Goal: Task Accomplishment & Management: Manage account settings

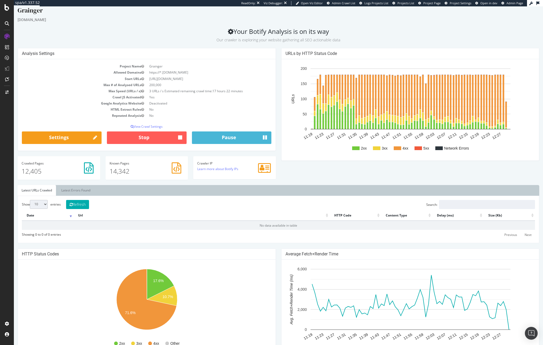
scroll to position [8, 0]
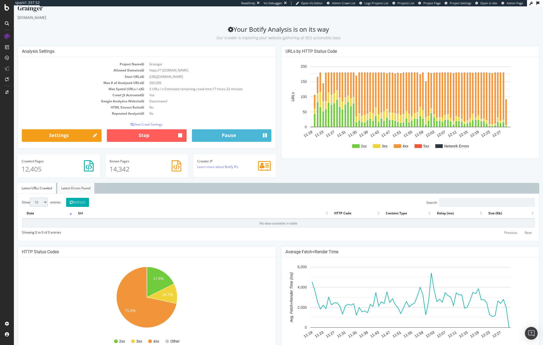
click at [76, 193] on link "Latest Errors Found" at bounding box center [75, 188] width 37 height 11
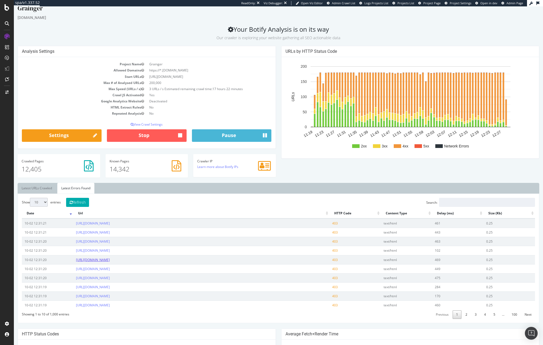
click at [110, 260] on link "https://www.grainger.com/category/cleaning-and-janitorial/cleaning-chemicals/ca…" at bounding box center [93, 259] width 34 height 5
drag, startPoint x: 213, startPoint y: 132, endPoint x: 118, endPoint y: 124, distance: 95.2
click at [118, 124] on div "Project Name Grainger Allowed Domains https://*.grainger.com Start URLs https:/…" at bounding box center [147, 102] width 258 height 91
click at [78, 131] on link "Settings" at bounding box center [62, 135] width 80 height 13
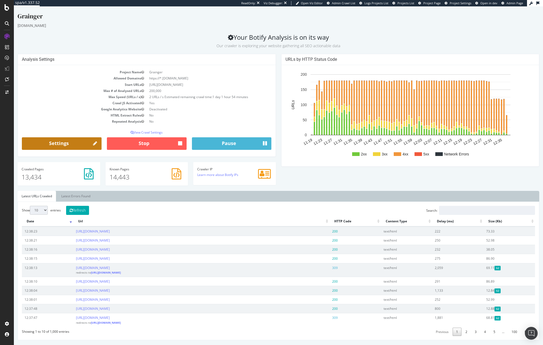
click at [57, 143] on link "Settings" at bounding box center [62, 143] width 80 height 13
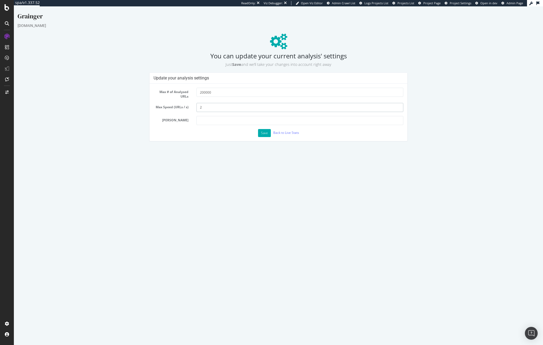
click at [205, 108] on input "2" at bounding box center [299, 107] width 207 height 9
type input "1"
click at [267, 134] on button "Save" at bounding box center [264, 133] width 13 height 8
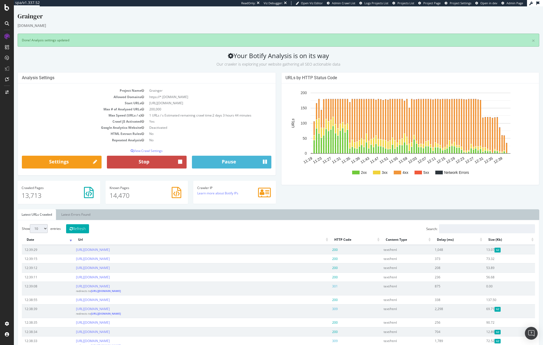
click at [140, 159] on button "Stop" at bounding box center [147, 162] width 80 height 13
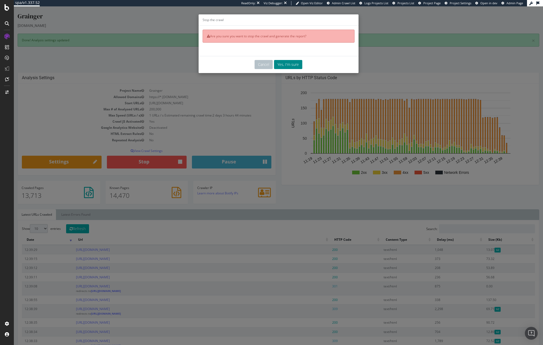
click at [285, 66] on button "Yes, I'm sure" at bounding box center [288, 64] width 28 height 9
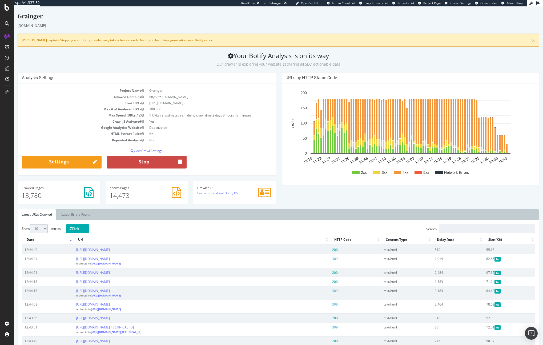
click at [180, 162] on icon "button" at bounding box center [180, 162] width 4 height 7
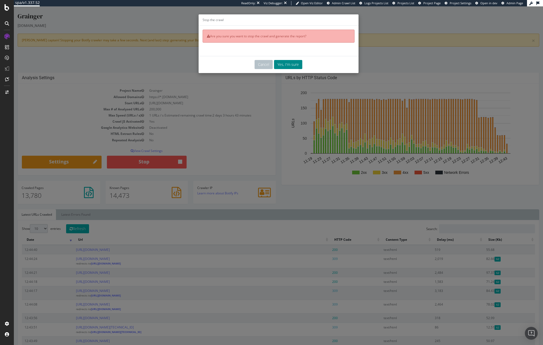
click at [274, 65] on button "Yes, I'm sure" at bounding box center [288, 64] width 28 height 9
click at [287, 66] on button "Yes, I'm sure" at bounding box center [288, 64] width 28 height 9
click at [145, 63] on div "Stop the crawl Are you sure you want to stop the crawl and generate the report?…" at bounding box center [278, 175] width 529 height 339
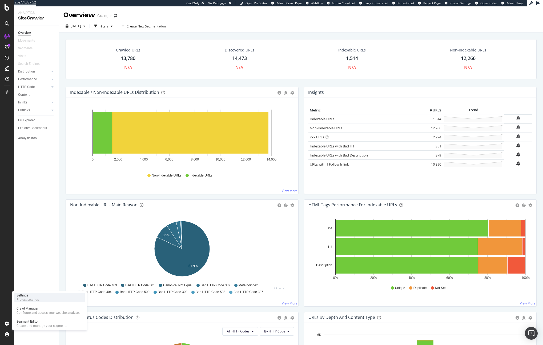
click at [33, 296] on div "Settings" at bounding box center [28, 295] width 22 height 4
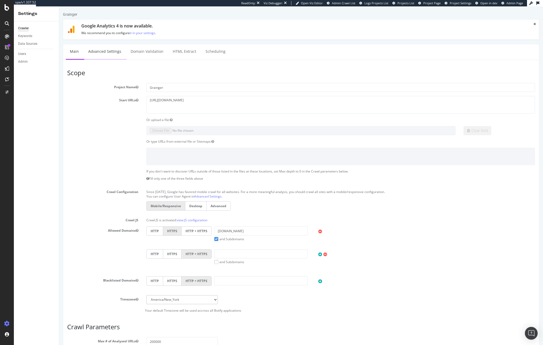
click at [102, 50] on link "Advanced Settings" at bounding box center [104, 51] width 41 height 15
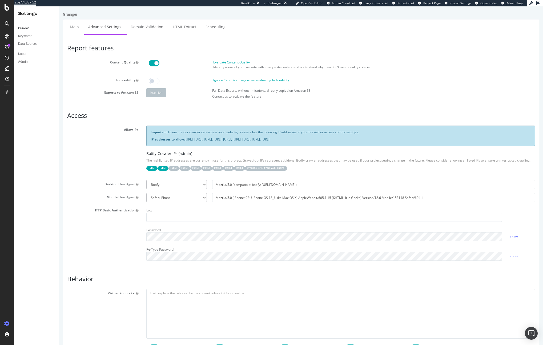
click at [173, 132] on p "Important: To ensure our crawler can access your website, please allow the foll…" at bounding box center [341, 132] width 380 height 5
click at [190, 151] on h5 "Botify Crawler IPs (admin)" at bounding box center [340, 153] width 389 height 4
click at [179, 168] on code "15.235.106.96/27" at bounding box center [173, 168] width 11 height 5
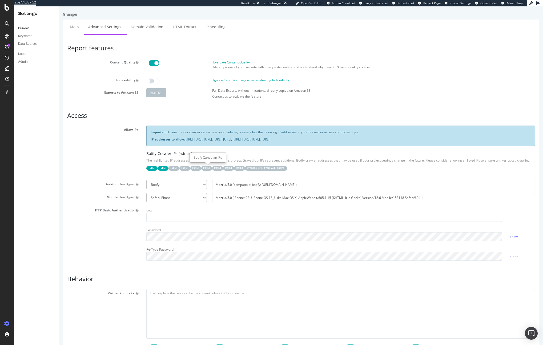
click at [179, 168] on code "15.235.106.96/27" at bounding box center [173, 168] width 11 height 5
click at [201, 168] on code "52.203.178.227/32" at bounding box center [195, 168] width 11 height 5
click at [150, 30] on link "Domain Validation" at bounding box center [147, 26] width 41 height 15
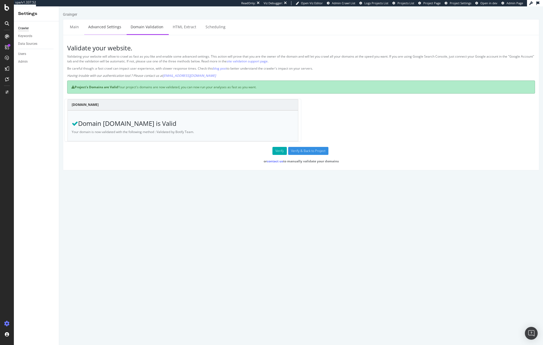
click at [100, 30] on link "Advanced Settings" at bounding box center [104, 26] width 41 height 15
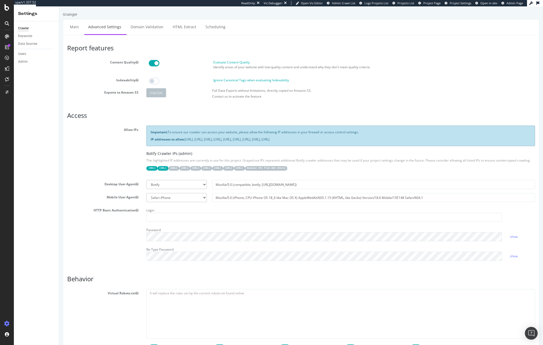
click at [155, 161] on p "The highlighted IP addresses are currently in use for this project. Grayed-out …" at bounding box center [340, 160] width 389 height 5
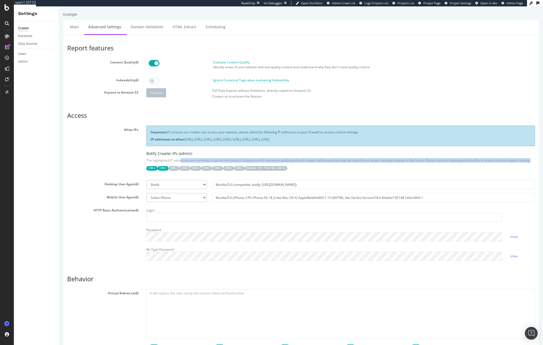
click at [155, 161] on p "The highlighted IP addresses are currently in use for this project. Grayed-out …" at bounding box center [340, 160] width 389 height 5
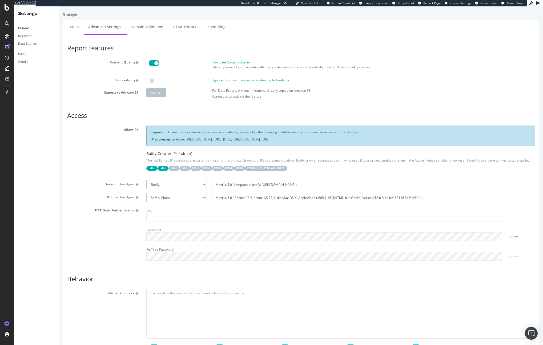
click at [155, 161] on p "The highlighted IP addresses are currently in use for this project. Grayed-out …" at bounding box center [340, 160] width 389 height 5
click at [514, 5] on span "Admin Page" at bounding box center [514, 3] width 17 height 4
